Goal: Task Accomplishment & Management: Complete application form

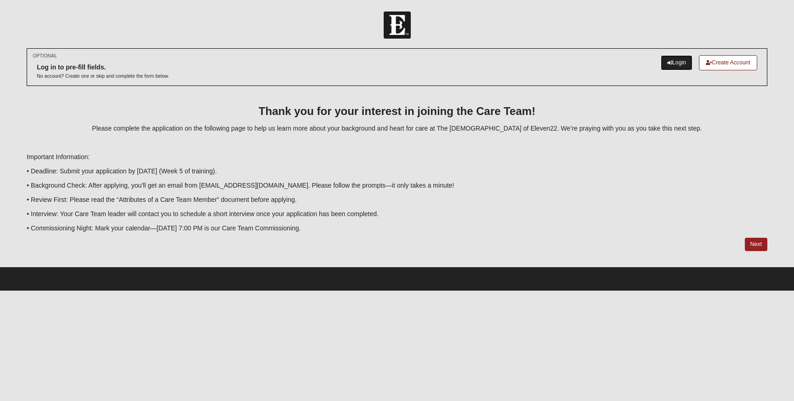
click at [674, 70] on link "Login" at bounding box center [677, 62] width 32 height 15
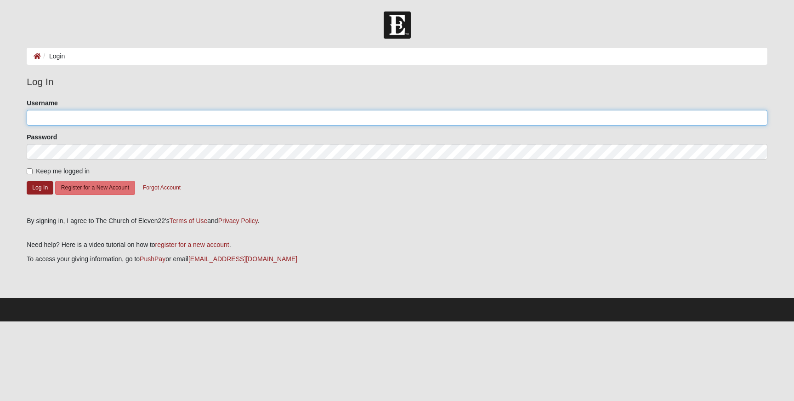
click at [73, 116] on input "Username" at bounding box center [397, 118] width 741 height 16
type input "kbmilliren"
click at [33, 191] on button "Log In" at bounding box center [40, 187] width 27 height 13
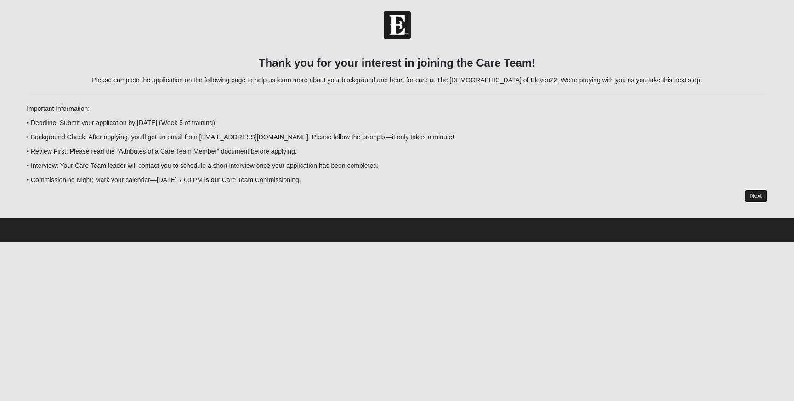
click at [757, 195] on link "Next" at bounding box center [756, 195] width 23 height 13
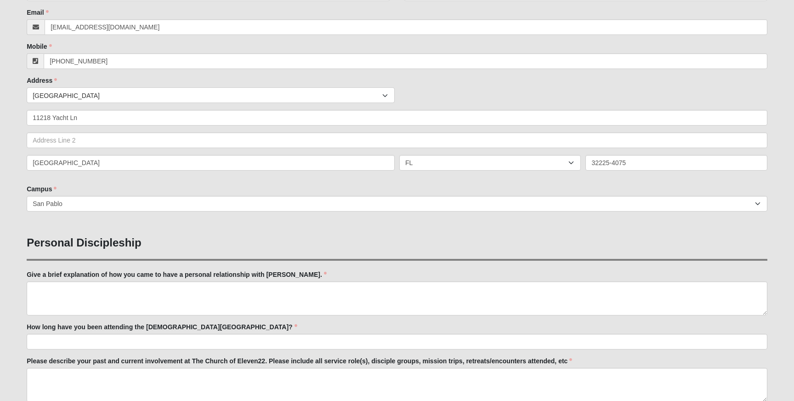
scroll to position [135, 0]
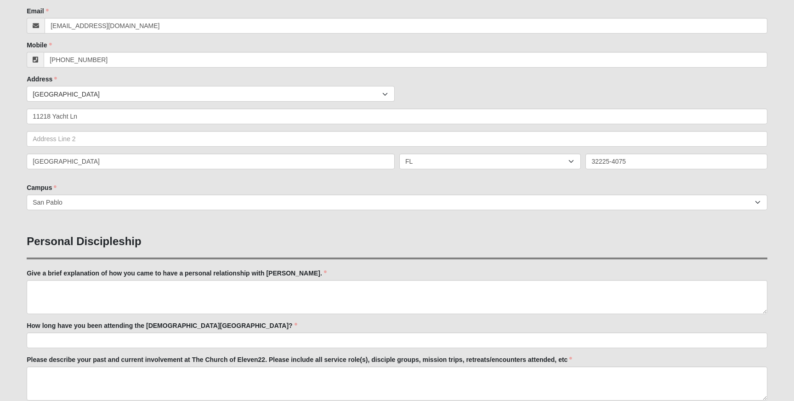
click at [81, 278] on div "Give a brief explanation of how you came to have a personal relationship with J…" at bounding box center [397, 291] width 741 height 46
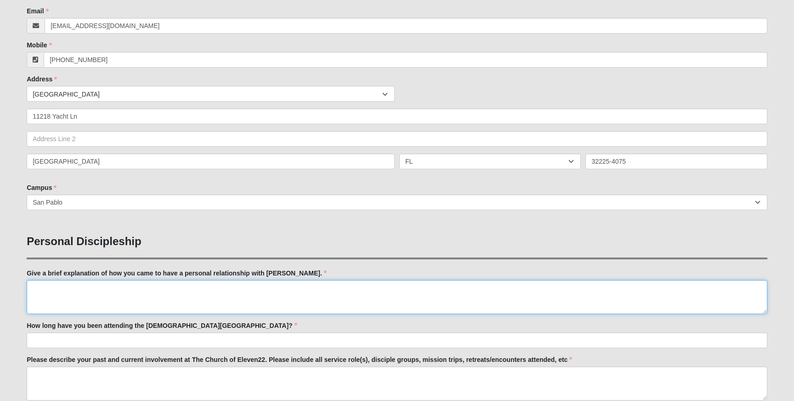
click at [55, 282] on textarea "Give a brief explanation of how you came to have a personal relationship with J…" at bounding box center [397, 297] width 741 height 34
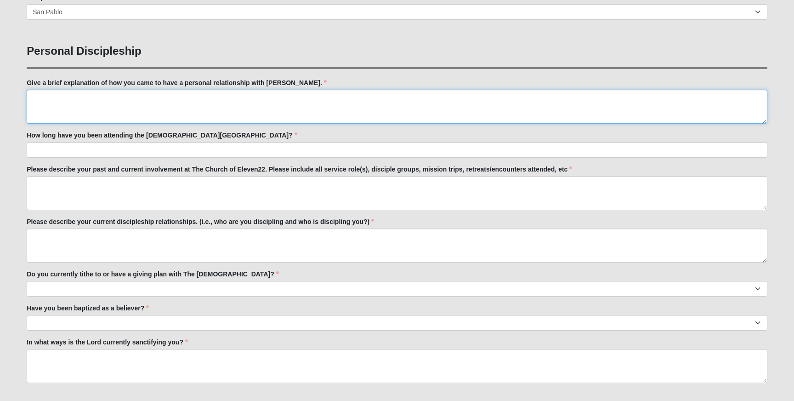
scroll to position [348, 0]
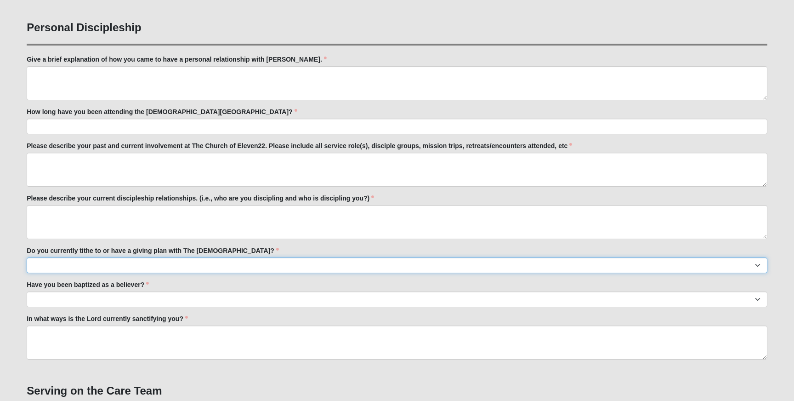
click at [149, 261] on select "No Yes" at bounding box center [397, 265] width 741 height 16
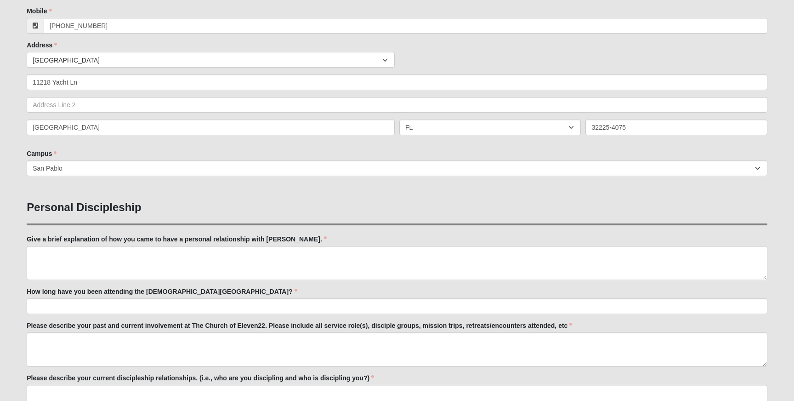
scroll to position [182, 0]
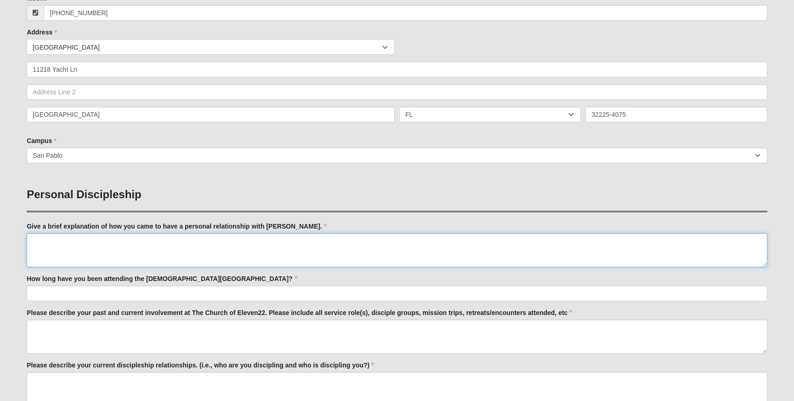
click at [60, 244] on textarea "Give a brief explanation of how you came to have a personal relationship with J…" at bounding box center [397, 250] width 741 height 34
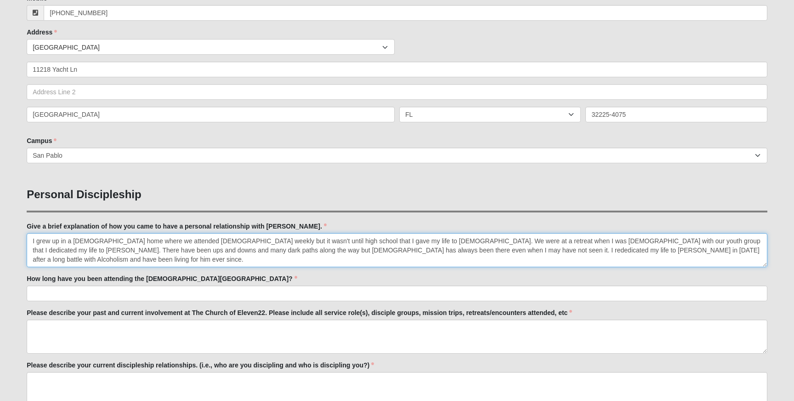
type textarea "I grew up in a Christian home where we attended church weekly but it wasn't unt…"
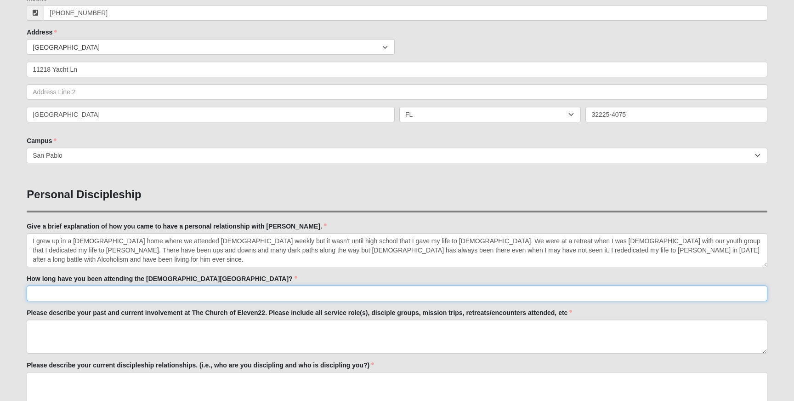
click at [81, 294] on input "How long have you been attending the Church of Eleven22?" at bounding box center [397, 293] width 741 height 16
click at [201, 289] on input "How long have you been attending the Church of Eleven22?" at bounding box center [397, 293] width 741 height 16
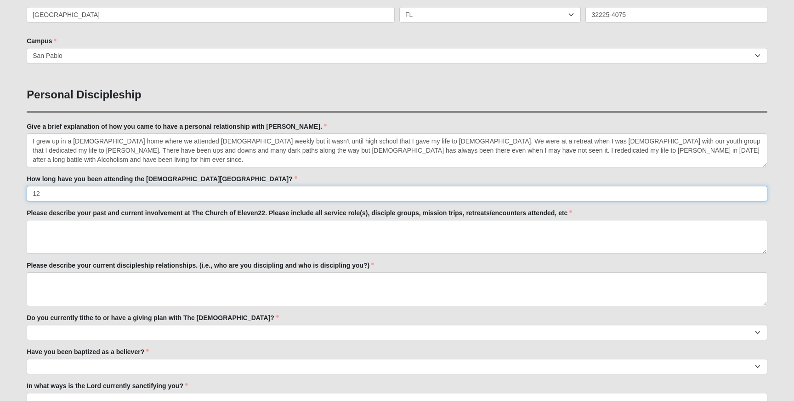
scroll to position [285, 0]
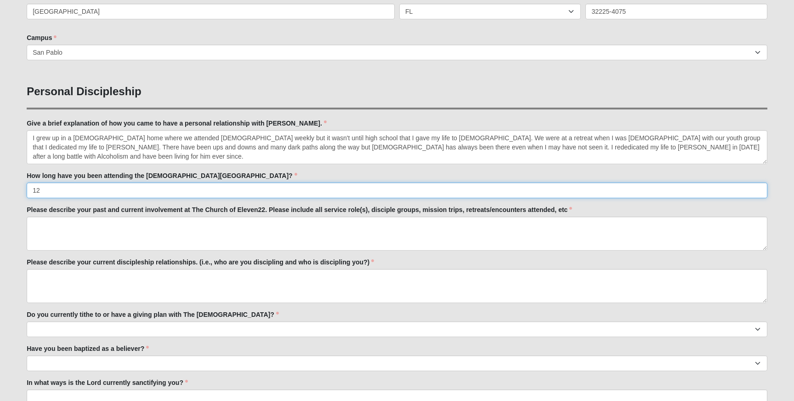
drag, startPoint x: 76, startPoint y: 185, endPoint x: 10, endPoint y: 189, distance: 65.8
click at [45, 194] on input "12" at bounding box center [397, 190] width 741 height 16
type input "1"
type input "5 years"
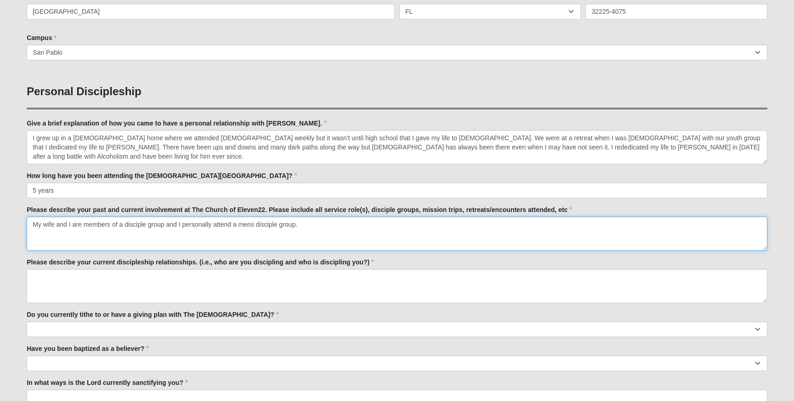
type textarea "My wife and I are members of a disciple group and I personally attend a mens di…"
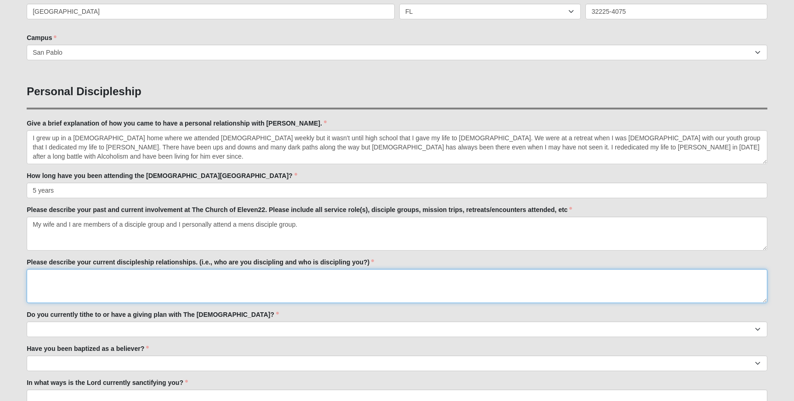
click at [75, 284] on textarea "Please describe your current discipleship relationships. (i.e., who are you dis…" at bounding box center [397, 286] width 741 height 34
click at [74, 283] on textarea "Please describe your current discipleship relationships. (i.e., who are you dis…" at bounding box center [397, 286] width 741 height 34
click at [43, 277] on textarea "Please describe your current discipleship relationships. (i.e., who are you dis…" at bounding box center [397, 286] width 741 height 34
type textarea "M"
type textarea "I"
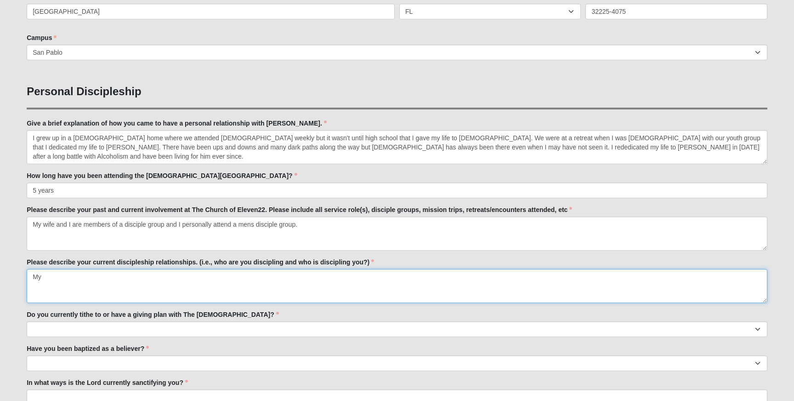
type textarea "M"
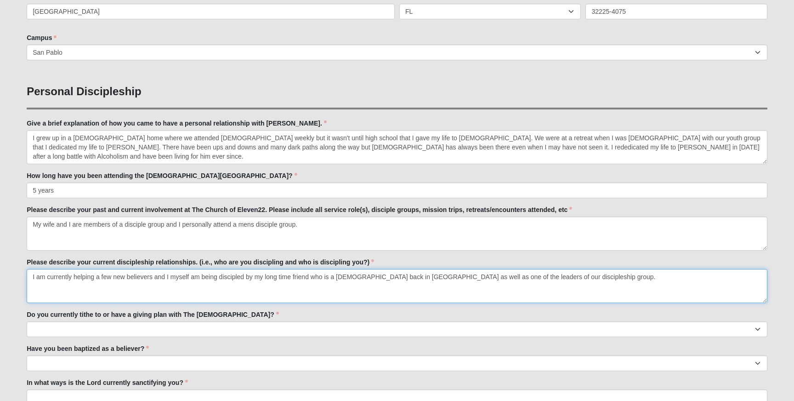
type textarea "I am currently helping a few new believers and I myself am being discipled by m…"
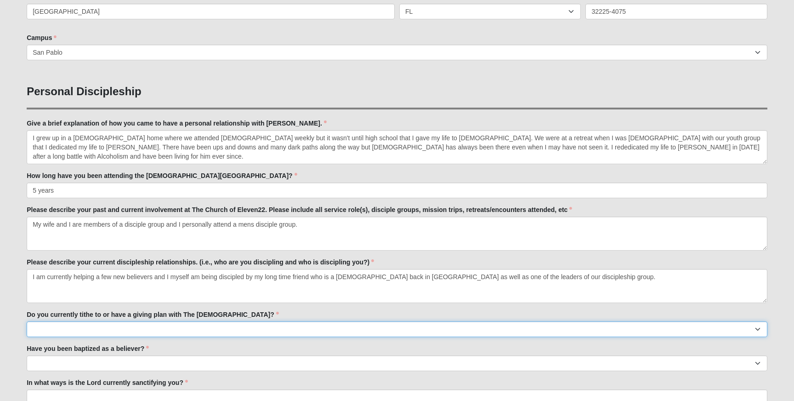
click at [94, 325] on select "No Yes" at bounding box center [397, 329] width 741 height 16
select select "True"
click at [27, 321] on select "No Yes" at bounding box center [397, 329] width 741 height 16
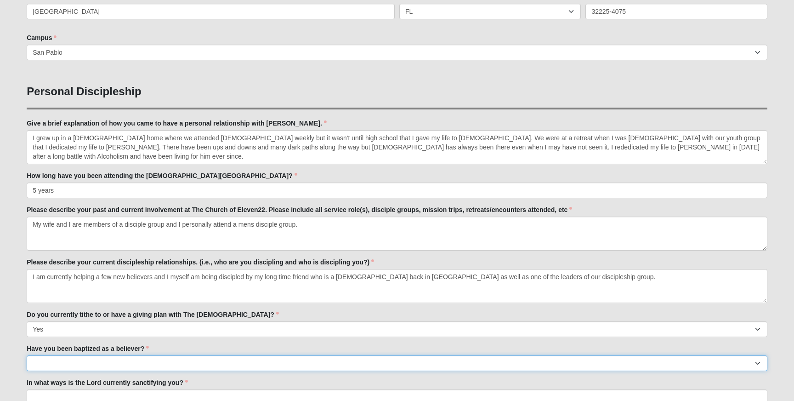
click at [97, 369] on select "No Yes" at bounding box center [397, 363] width 741 height 16
select select "True"
click at [27, 355] on select "No Yes" at bounding box center [397, 363] width 741 height 16
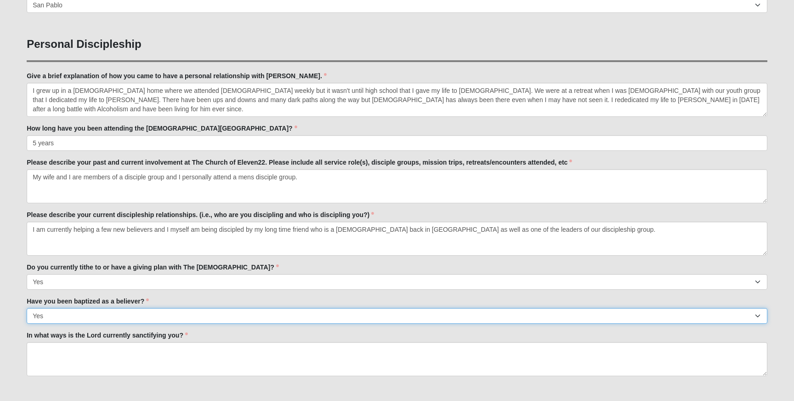
scroll to position [335, 0]
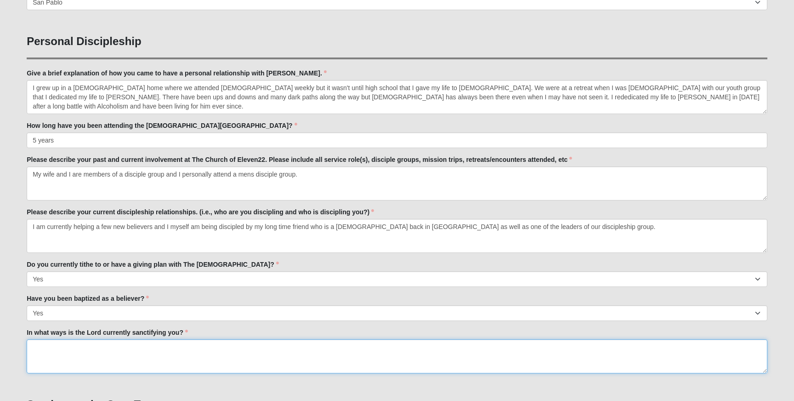
click at [58, 353] on textarea "In what ways is the Lord currently sanctifying you?" at bounding box center [397, 356] width 741 height 34
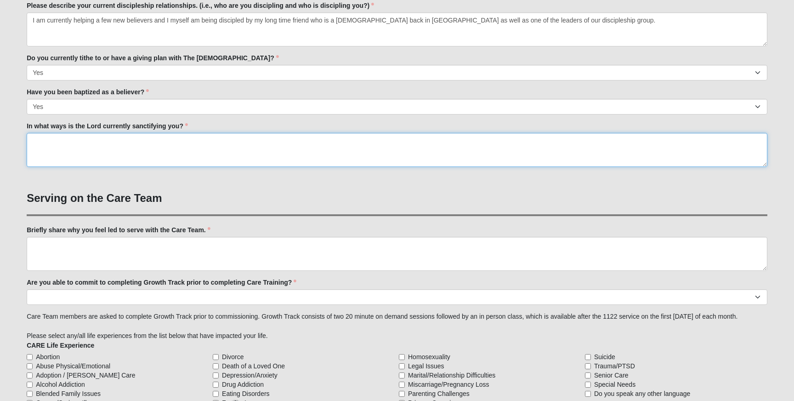
scroll to position [533, 0]
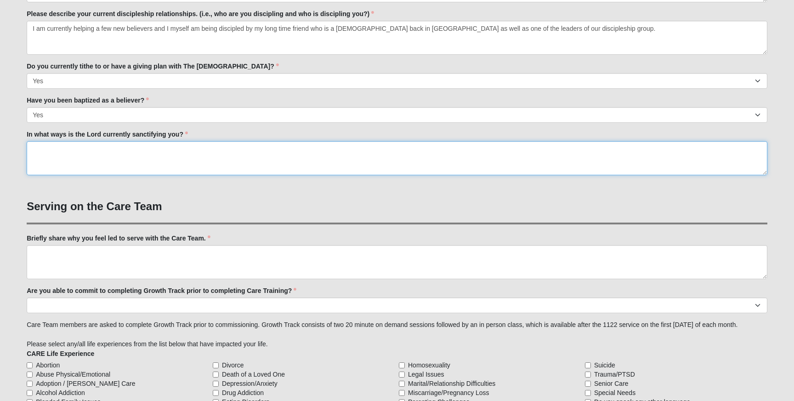
click at [33, 153] on textarea "In what ways is the Lord currently sanctifying you?" at bounding box center [397, 158] width 741 height 34
click at [58, 152] on textarea "In what ways is the Lord currently sanctifying you?" at bounding box center [397, 158] width 741 height 34
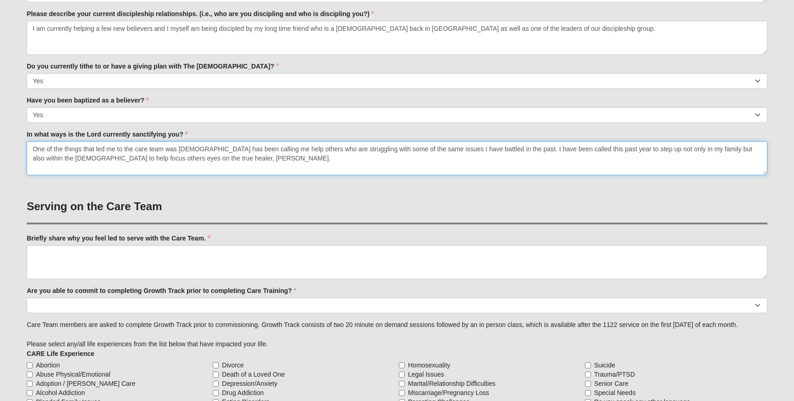
type textarea "One of the things that led me to the care team was God has been calling me help…"
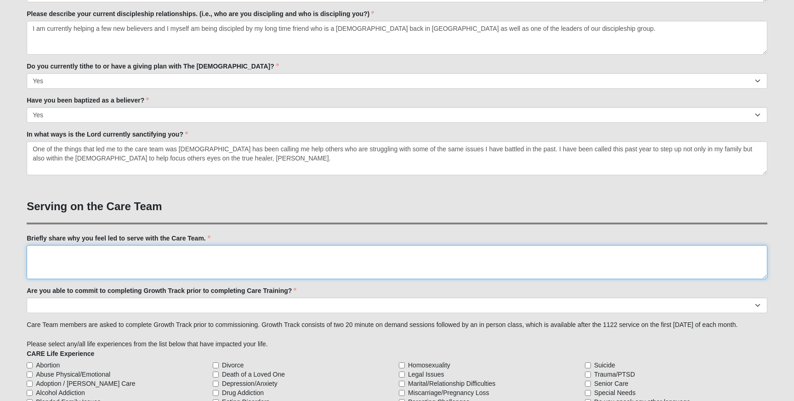
click at [48, 259] on textarea "Briefly share why you feel led to serve with the Care Team." at bounding box center [397, 262] width 741 height 34
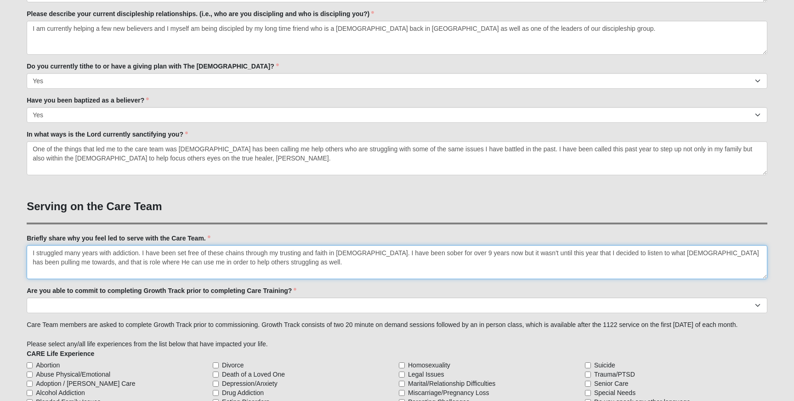
type textarea "I struggled many years with addiction. I have been set free of these chains thr…"
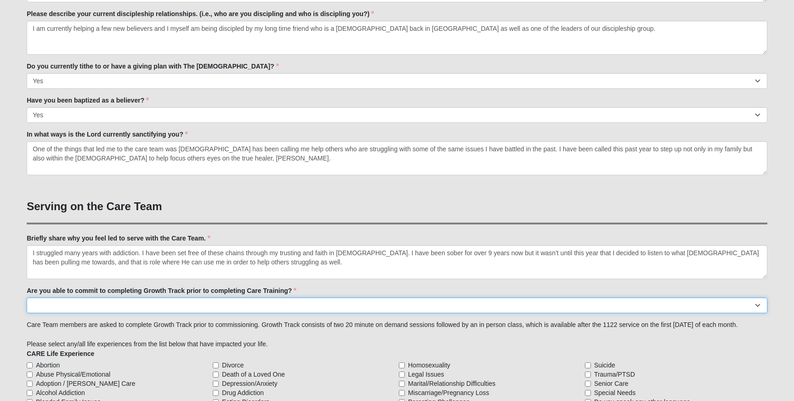
click at [93, 306] on select "Yes No Already Completed" at bounding box center [397, 305] width 741 height 16
select select "Yes"
click at [27, 297] on select "Yes No Already Completed" at bounding box center [397, 305] width 741 height 16
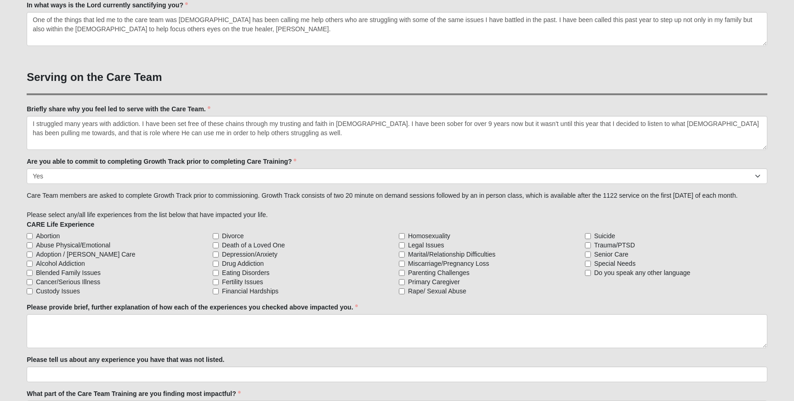
scroll to position [664, 0]
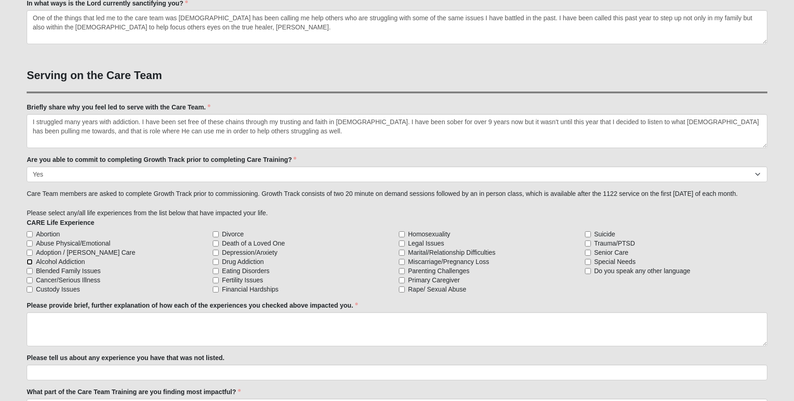
click at [29, 263] on input "Alcohol Addiction" at bounding box center [30, 262] width 6 height 6
checkbox input "true"
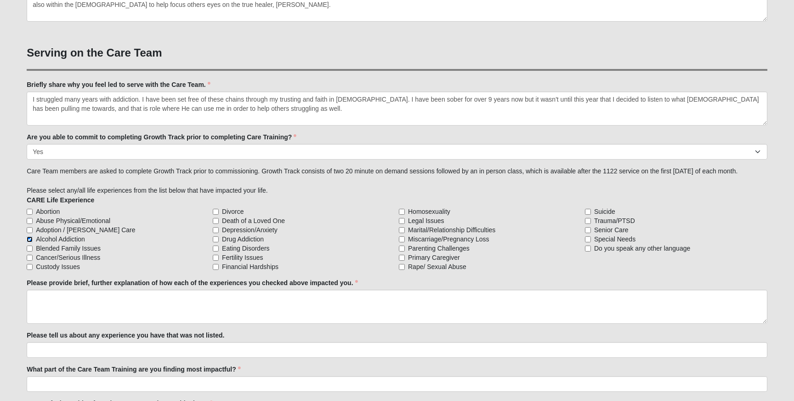
scroll to position [687, 0]
click at [216, 222] on input "Death of a Loved One" at bounding box center [216, 220] width 6 height 6
checkbox input "true"
click at [402, 229] on input "Marital/Relationship Difficulties" at bounding box center [402, 230] width 6 height 6
checkbox input "true"
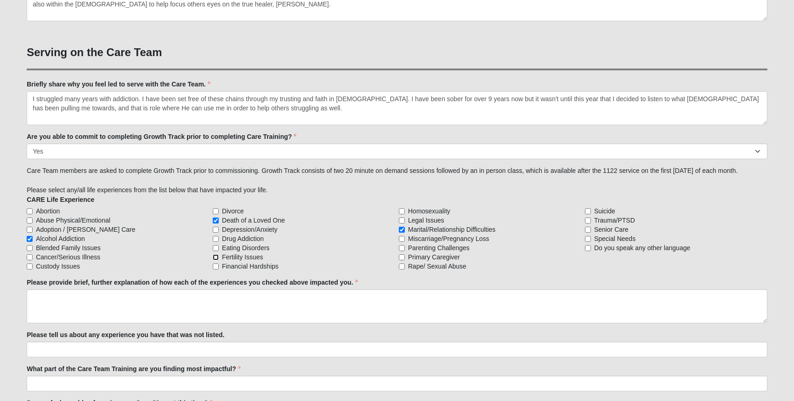
click at [217, 257] on input "Fertility Issues" at bounding box center [216, 257] width 6 height 6
checkbox input "true"
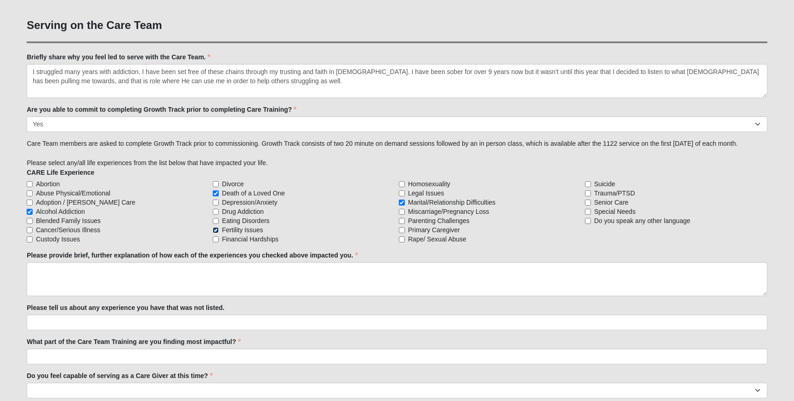
scroll to position [716, 0]
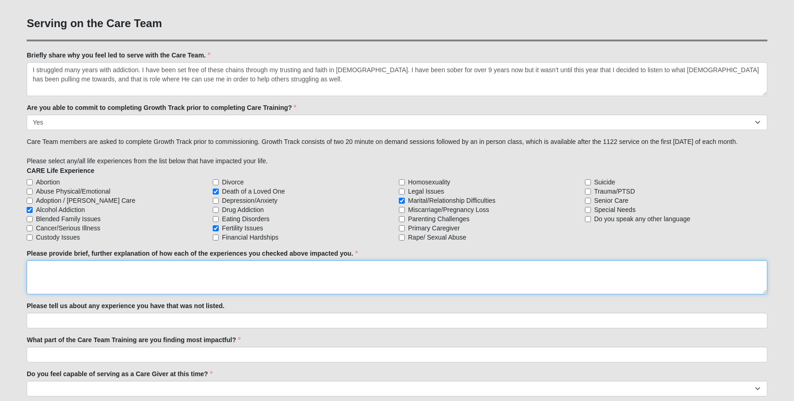
click at [45, 264] on textarea "Please provide brief, further explanation of how each of the experiences you ch…" at bounding box center [397, 277] width 741 height 34
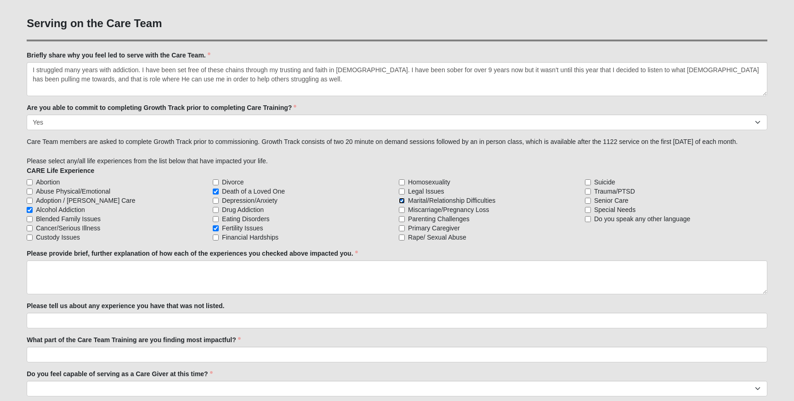
click at [402, 201] on input "Marital/Relationship Difficulties" at bounding box center [402, 201] width 6 height 6
checkbox input "false"
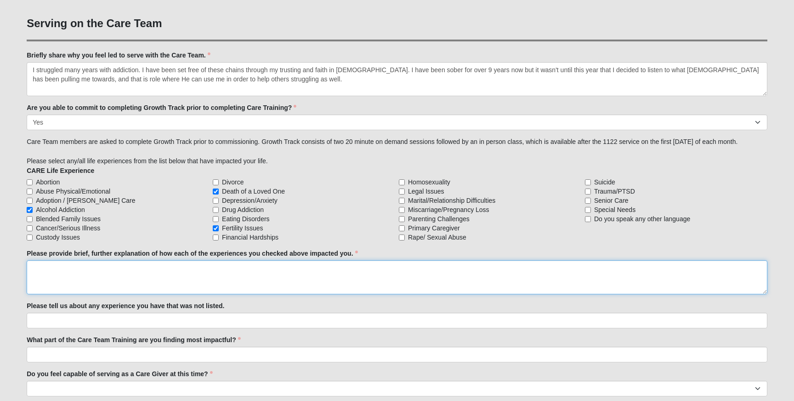
click at [48, 269] on textarea "Please provide brief, further explanation of how each of the experiences you ch…" at bounding box center [397, 277] width 741 height 34
type textarea "I mentioned earlier in the application how alcohol ad"
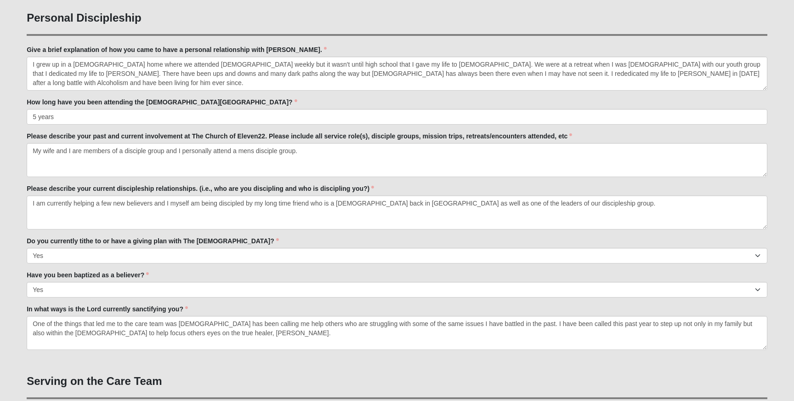
scroll to position [302, 0]
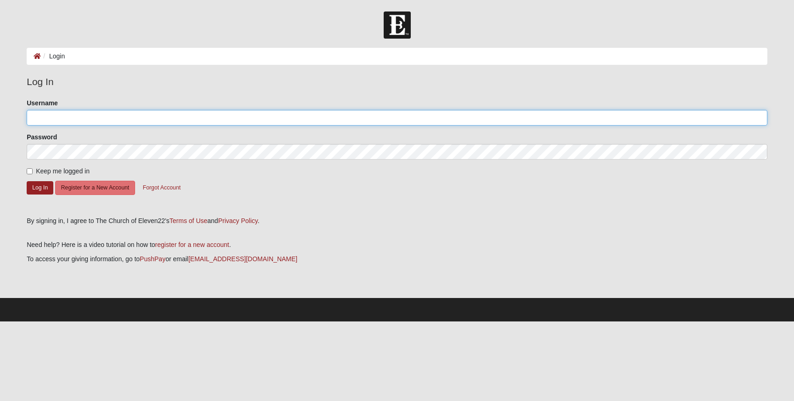
click at [68, 114] on input "Username" at bounding box center [397, 118] width 741 height 16
type input "kbmilliren"
click at [44, 190] on button "Log In" at bounding box center [40, 187] width 27 height 13
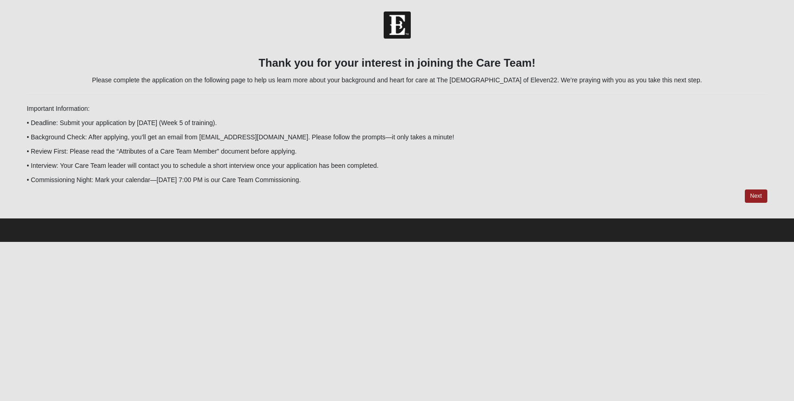
click at [391, 31] on img at bounding box center [397, 24] width 27 height 27
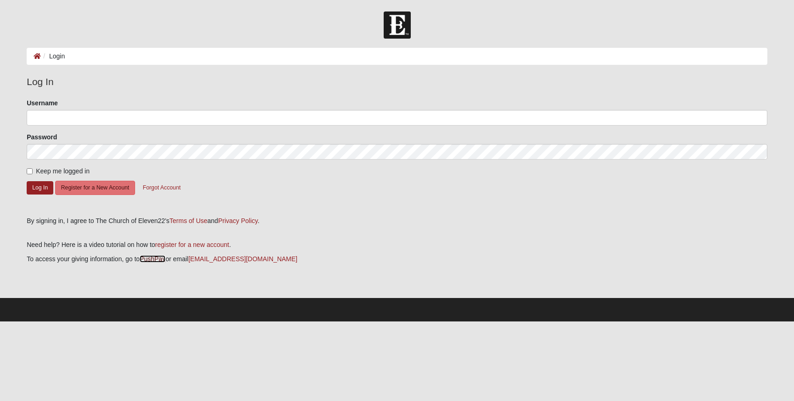
click at [150, 260] on link "PushPay" at bounding box center [153, 258] width 26 height 7
